Goal: Task Accomplishment & Management: Complete application form

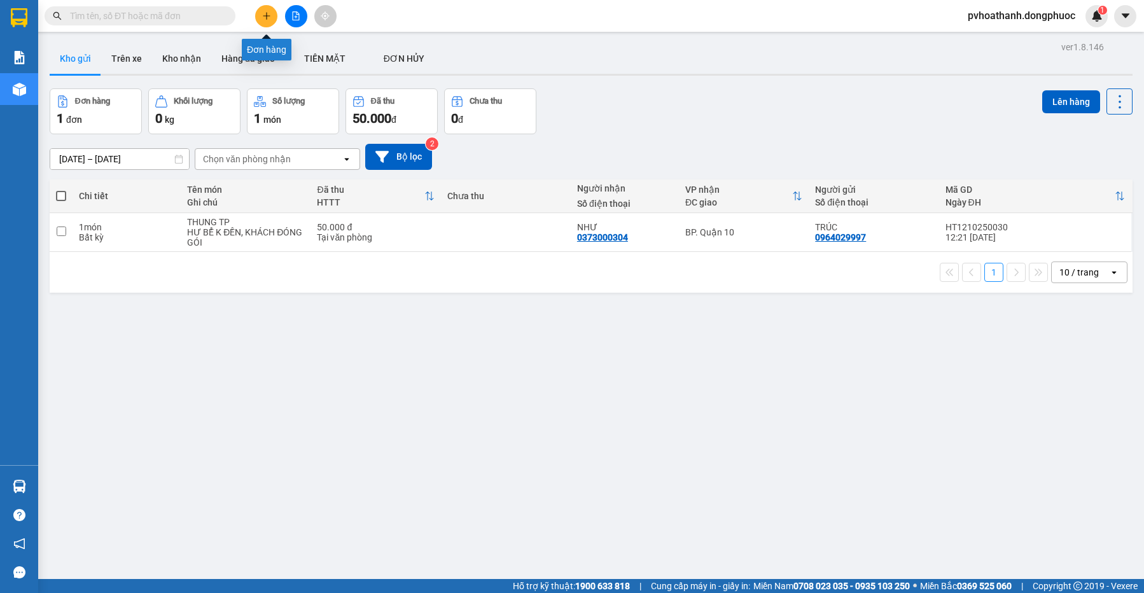
click at [258, 14] on button at bounding box center [266, 16] width 22 height 22
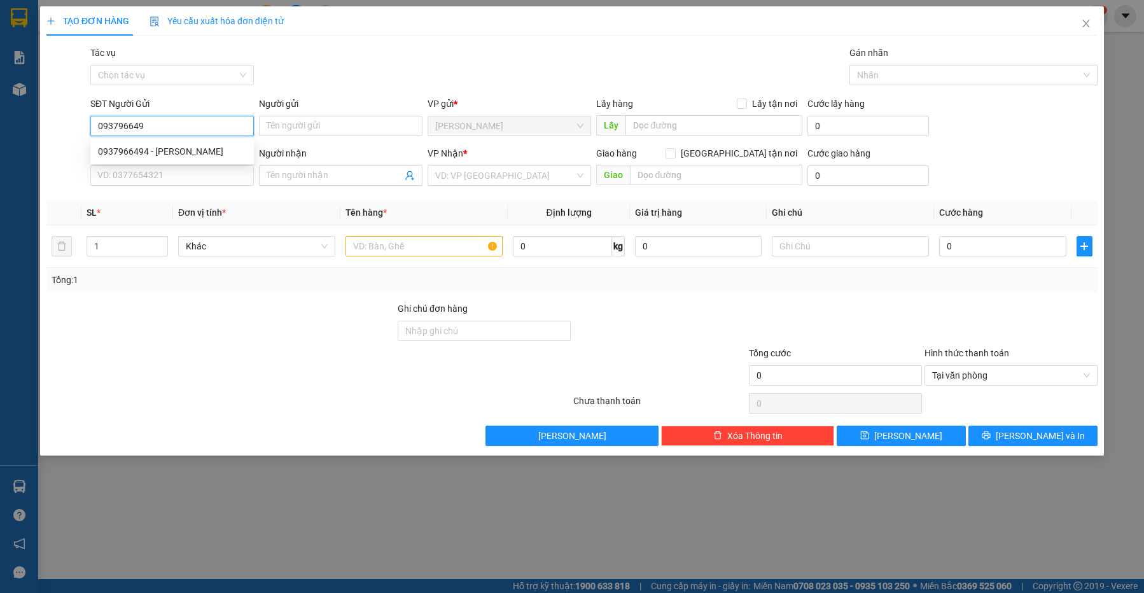
type input "0937966494"
click at [167, 151] on div "0937966494 - LAN" at bounding box center [172, 151] width 148 height 14
type input "LAN"
type input "0326763639"
type input "NGÂN"
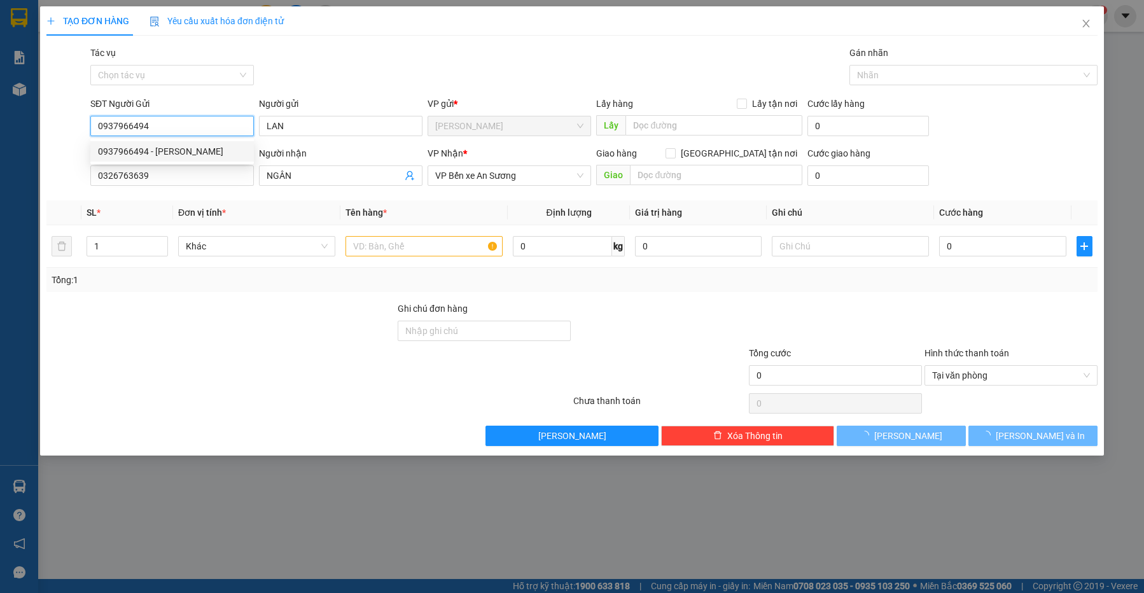
type input "40.000"
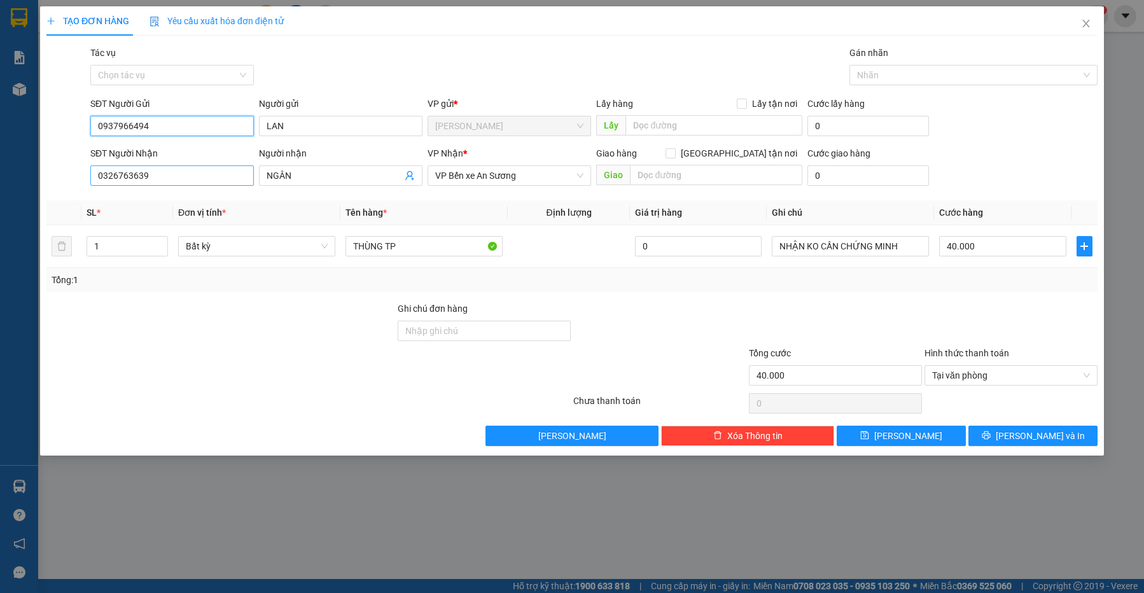
type input "0937966494"
drag, startPoint x: 180, startPoint y: 173, endPoint x: 27, endPoint y: 169, distance: 153.3
click at [27, 169] on div "TẠO ĐƠN HÀNG Yêu cầu xuất hóa đơn điện tử Transit Pickup Surcharge Ids Transit …" at bounding box center [572, 296] width 1144 height 593
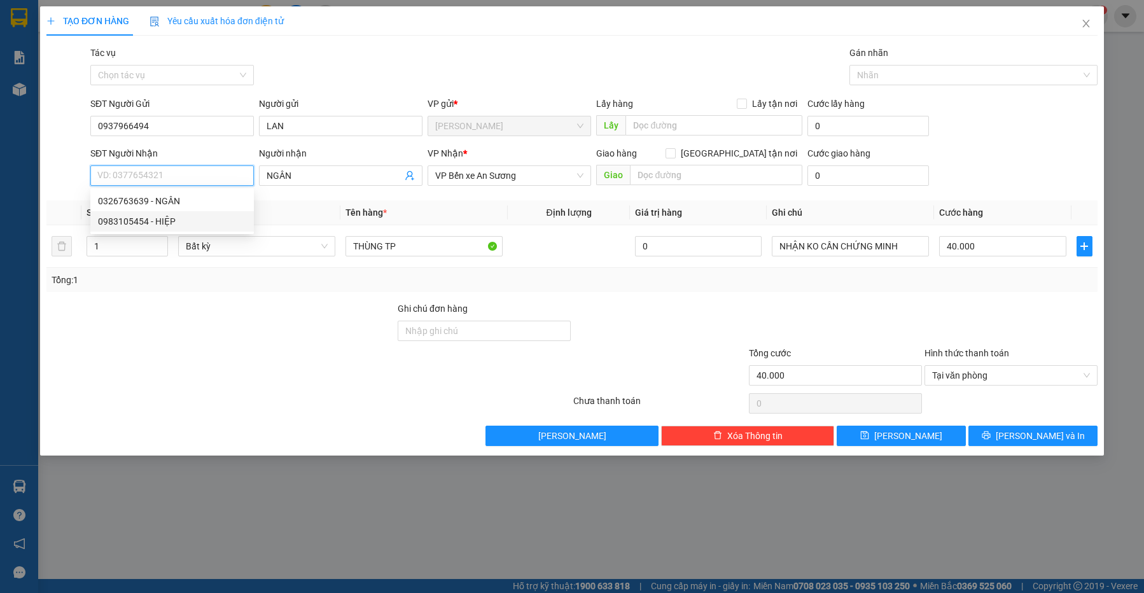
click at [172, 216] on div "0983105454 - HIỆP" at bounding box center [172, 221] width 148 height 14
type input "0983105454"
type input "HIỆP"
type input "20.000"
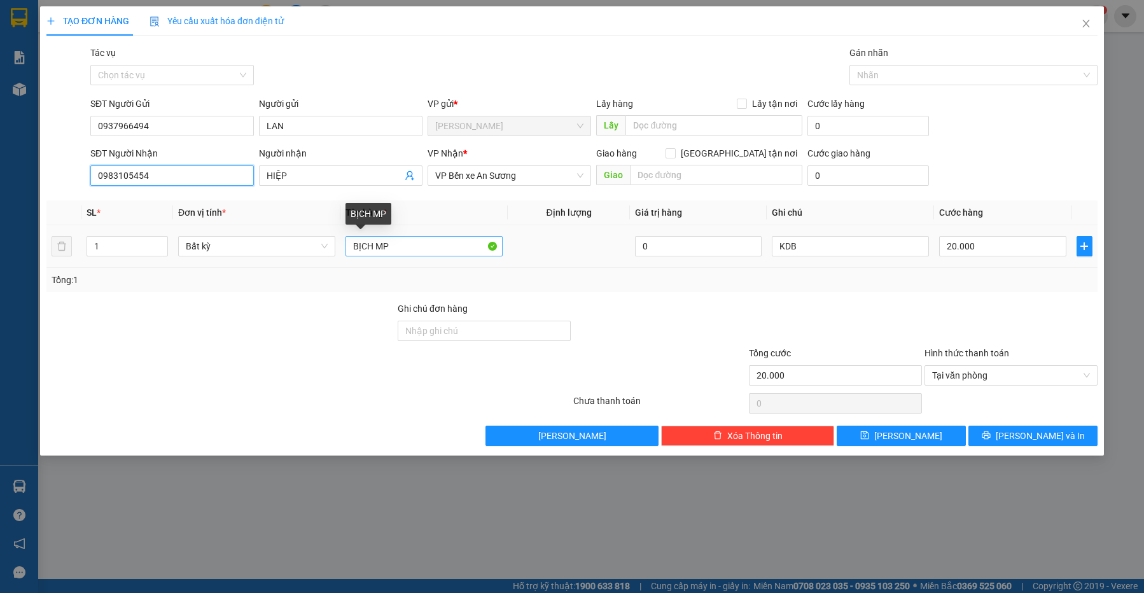
type input "0983105454"
click at [410, 244] on input "BỊCH MP" at bounding box center [423, 246] width 157 height 20
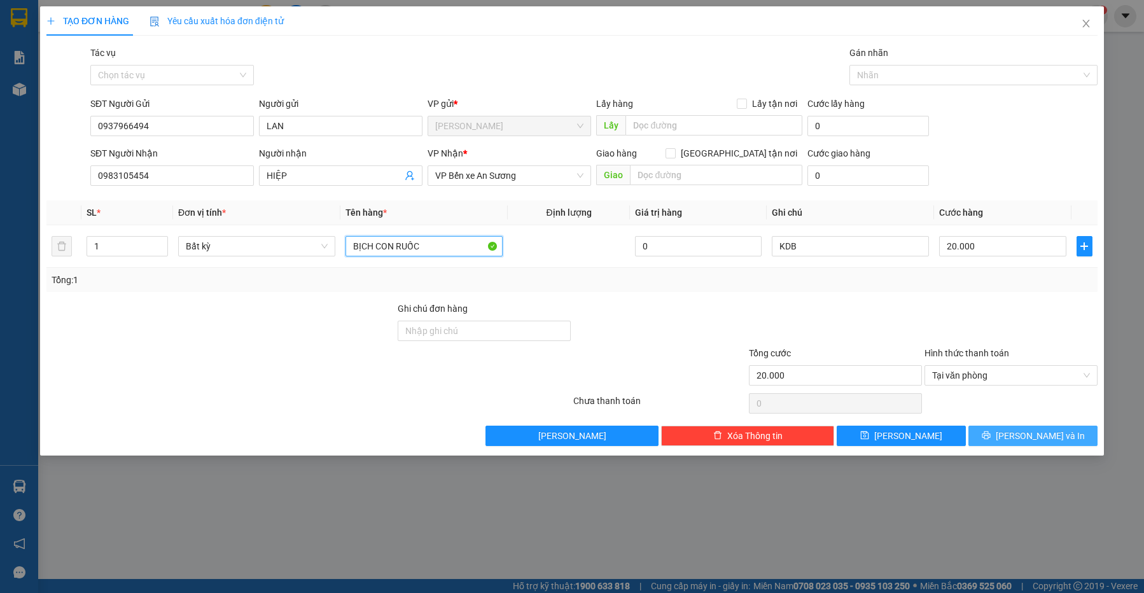
type input "BỊCH CON RUỐC"
click at [1035, 433] on span "Lưu và In" at bounding box center [1039, 436] width 89 height 14
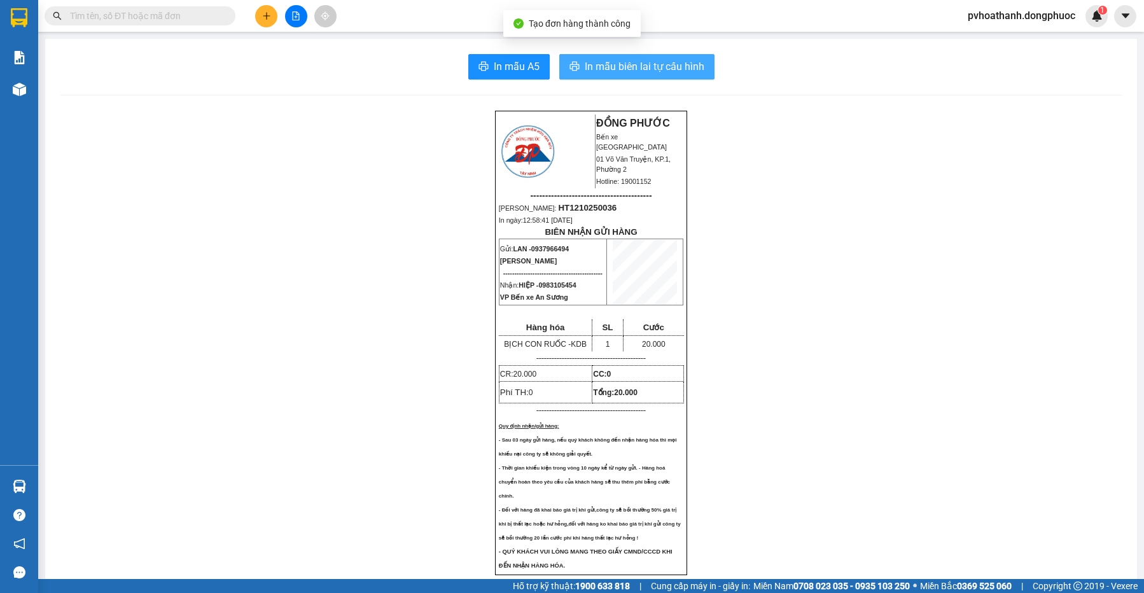
click at [660, 64] on span "In mẫu biên lai tự cấu hình" at bounding box center [644, 67] width 120 height 16
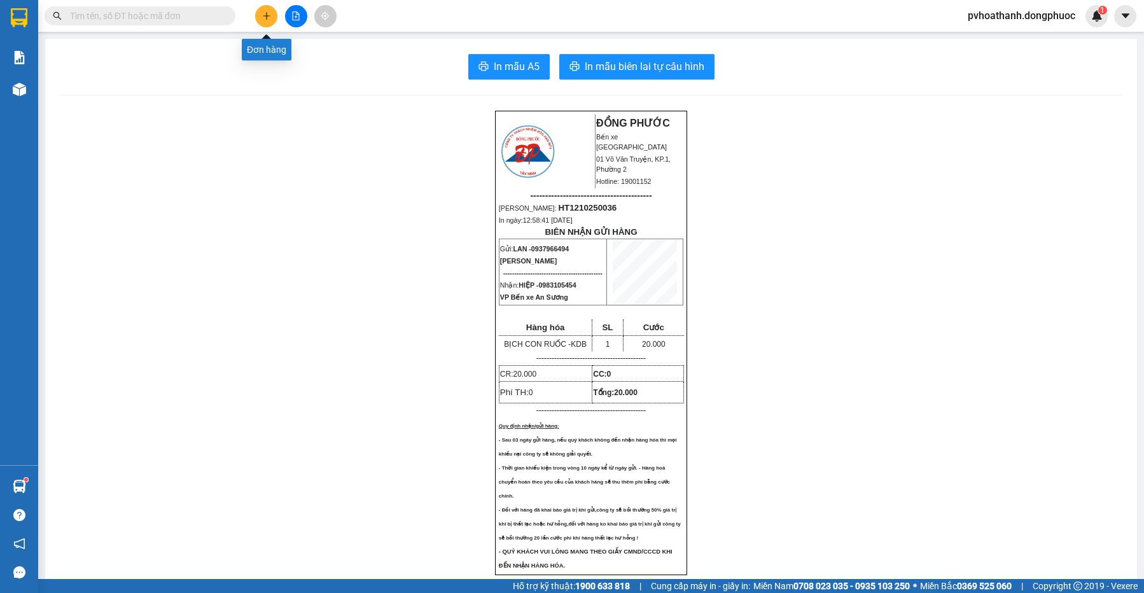
click at [267, 13] on icon "plus" at bounding box center [266, 15] width 9 height 9
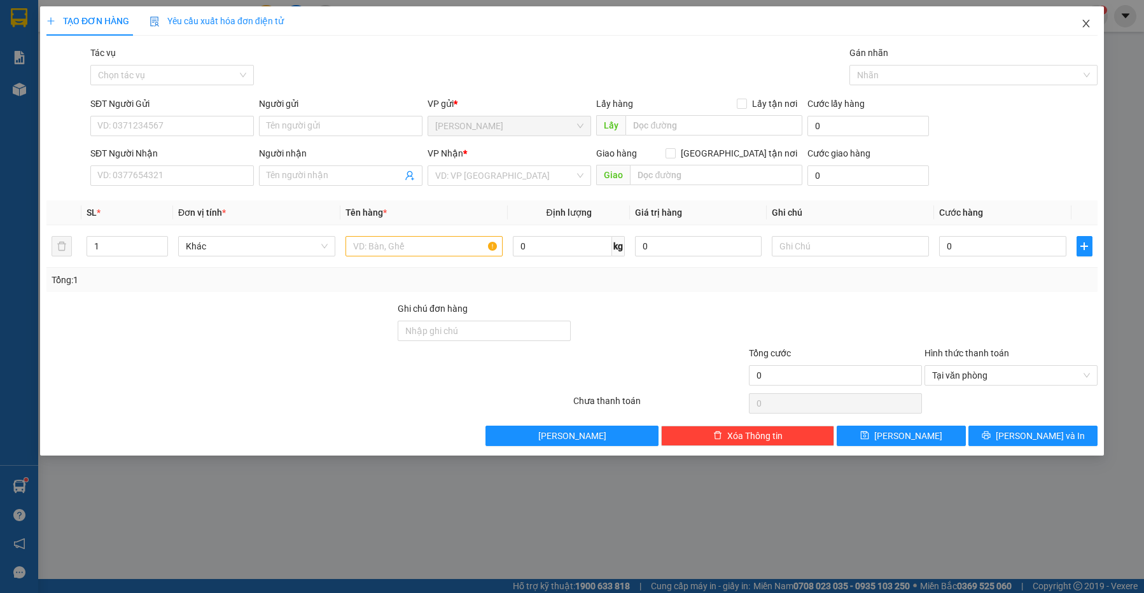
click at [1086, 21] on icon "close" at bounding box center [1086, 23] width 10 height 10
